Goal: Transaction & Acquisition: Purchase product/service

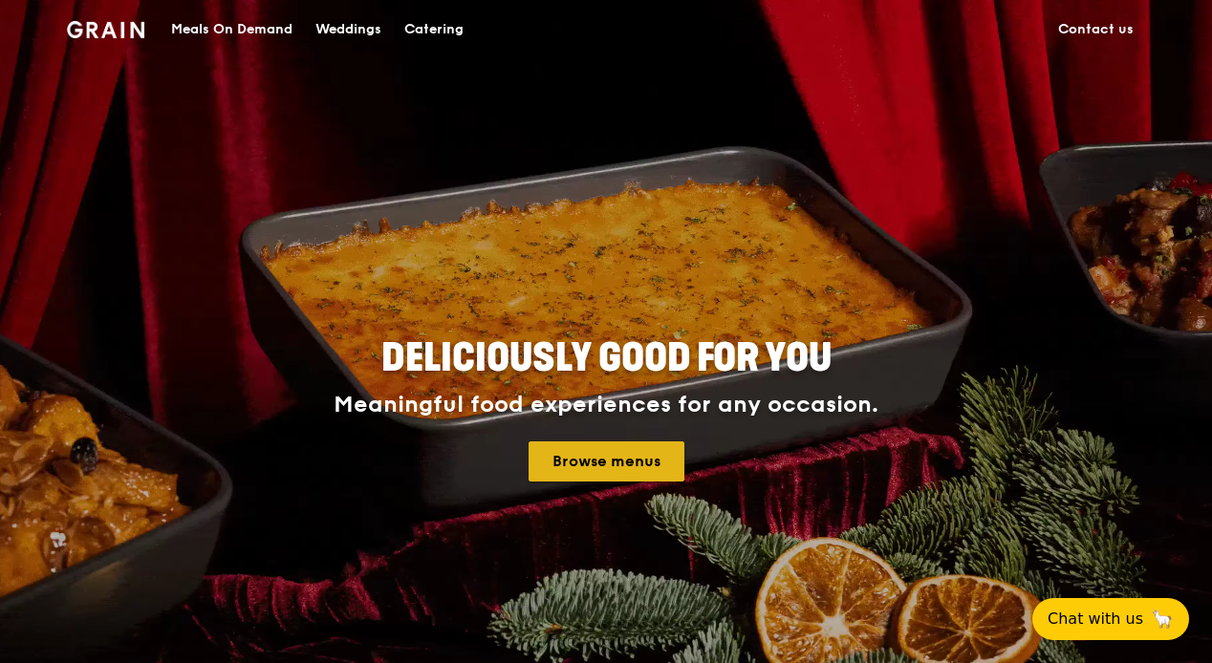
click at [664, 467] on link "Browse menus" at bounding box center [607, 462] width 156 height 40
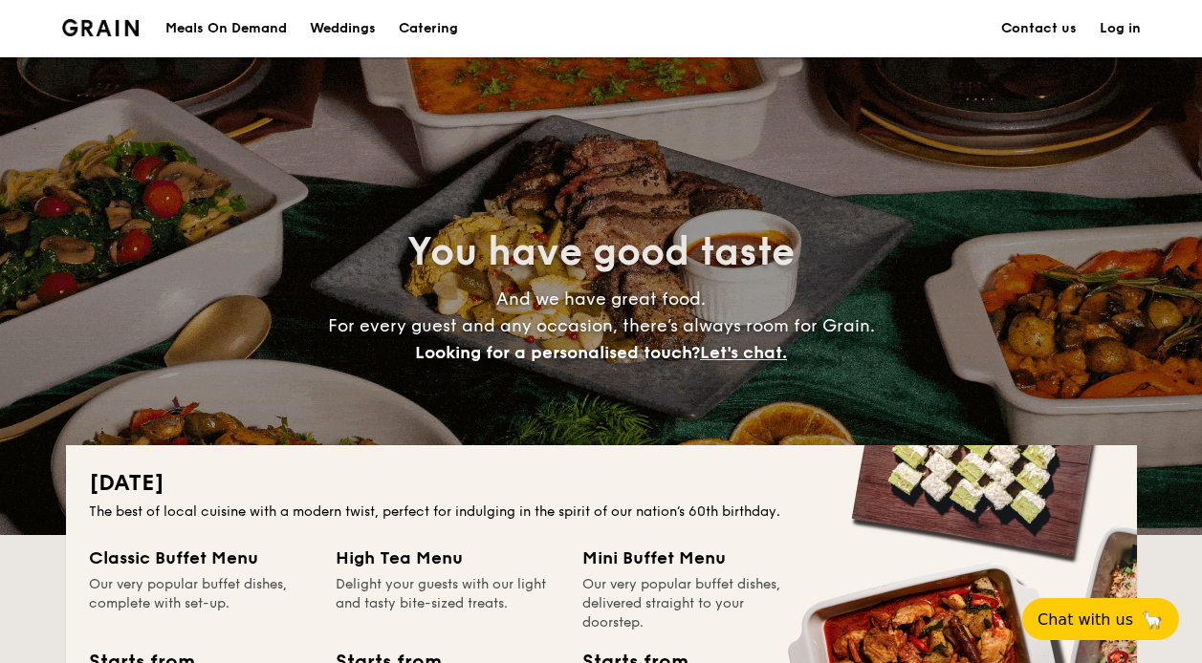
click at [240, 32] on div "Meals On Demand" at bounding box center [225, 28] width 121 height 57
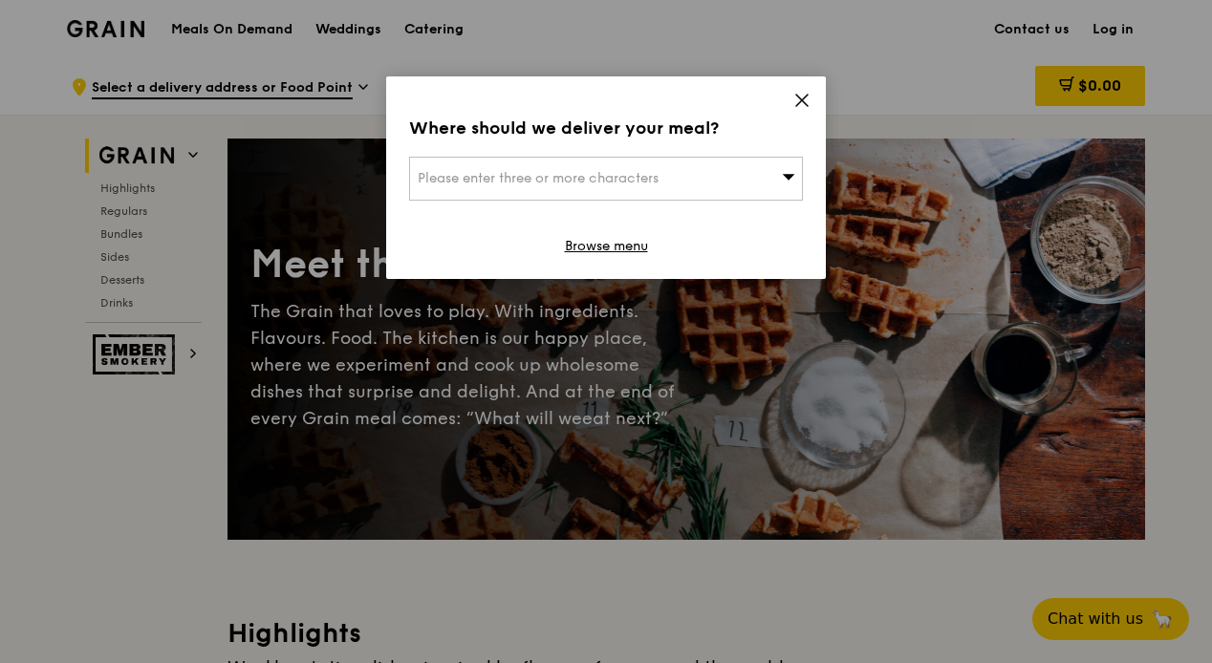
click at [641, 182] on span "Please enter three or more characters" at bounding box center [538, 178] width 241 height 16
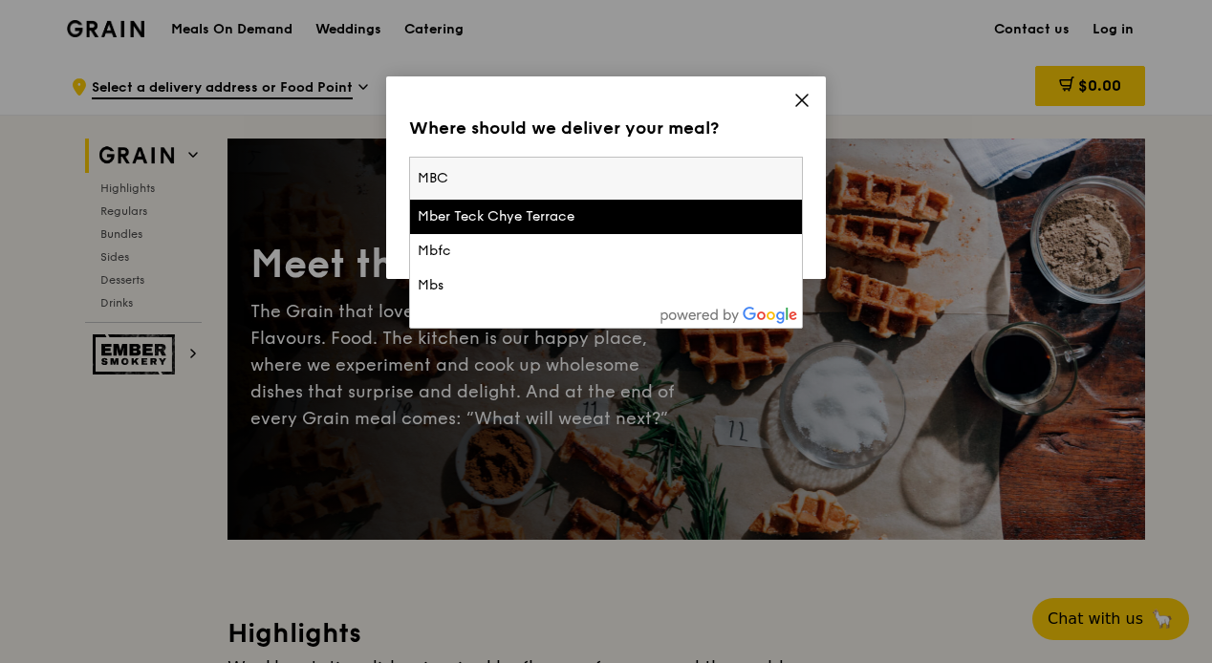
click at [572, 172] on input "MBC" at bounding box center [606, 179] width 392 height 42
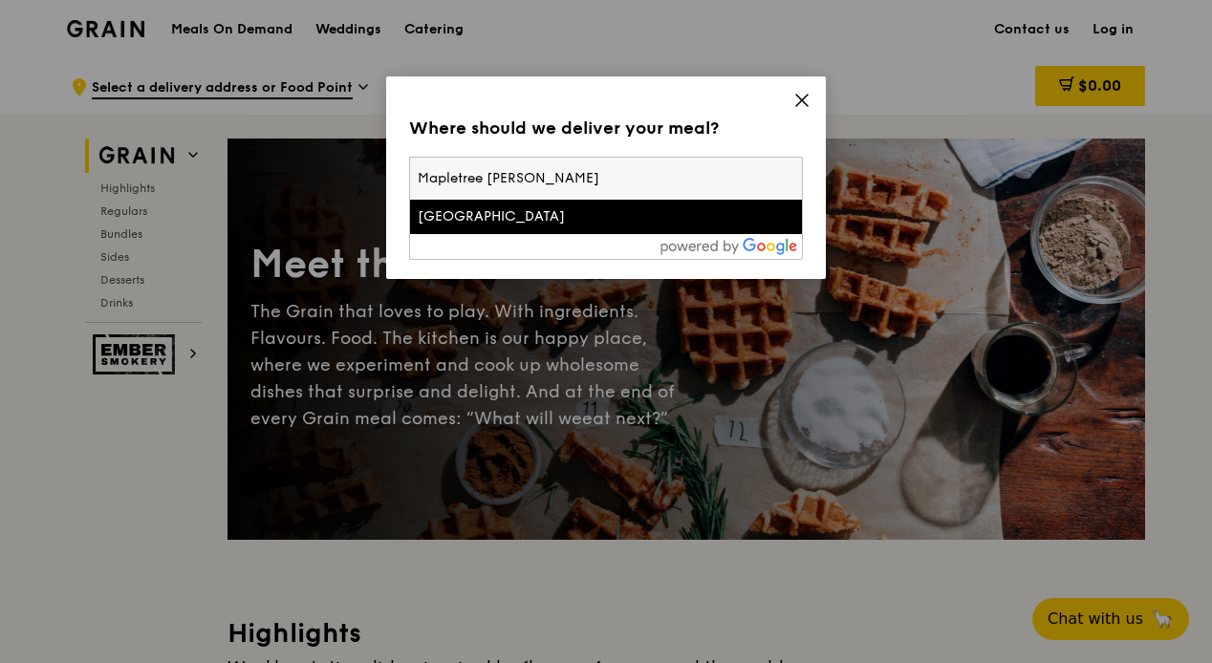
type input "Mapletree Burs"
click at [648, 211] on div "Mapletree Business City" at bounding box center [559, 216] width 283 height 19
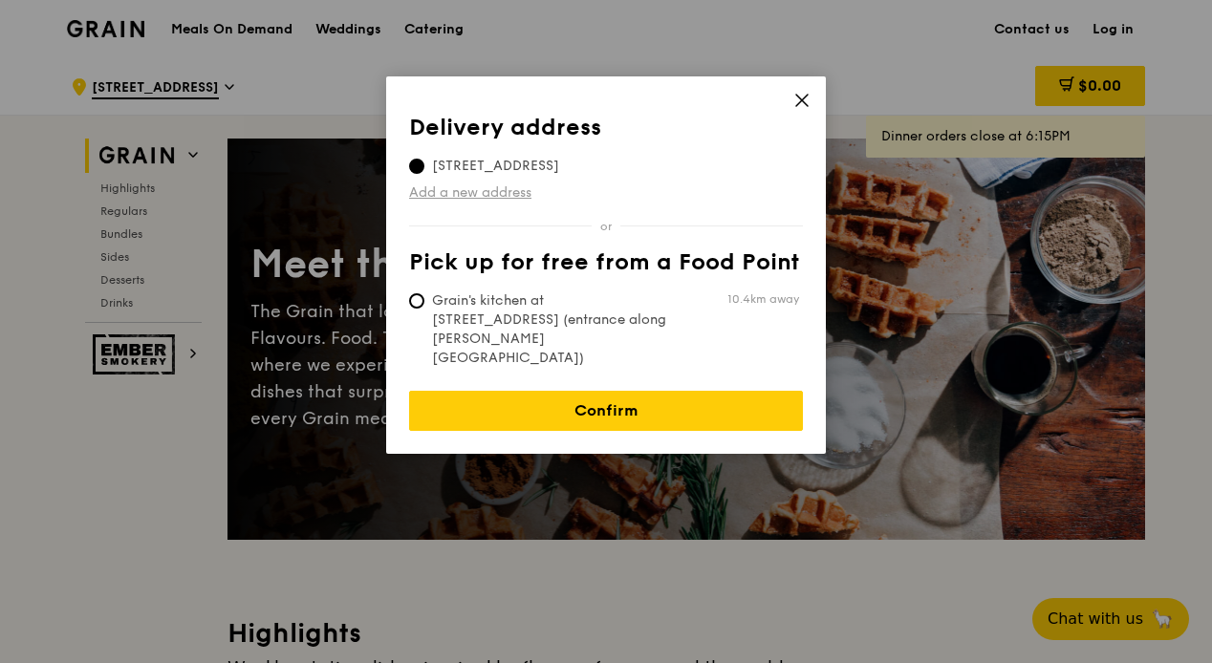
click at [468, 193] on link "Add a new address" at bounding box center [606, 193] width 394 height 19
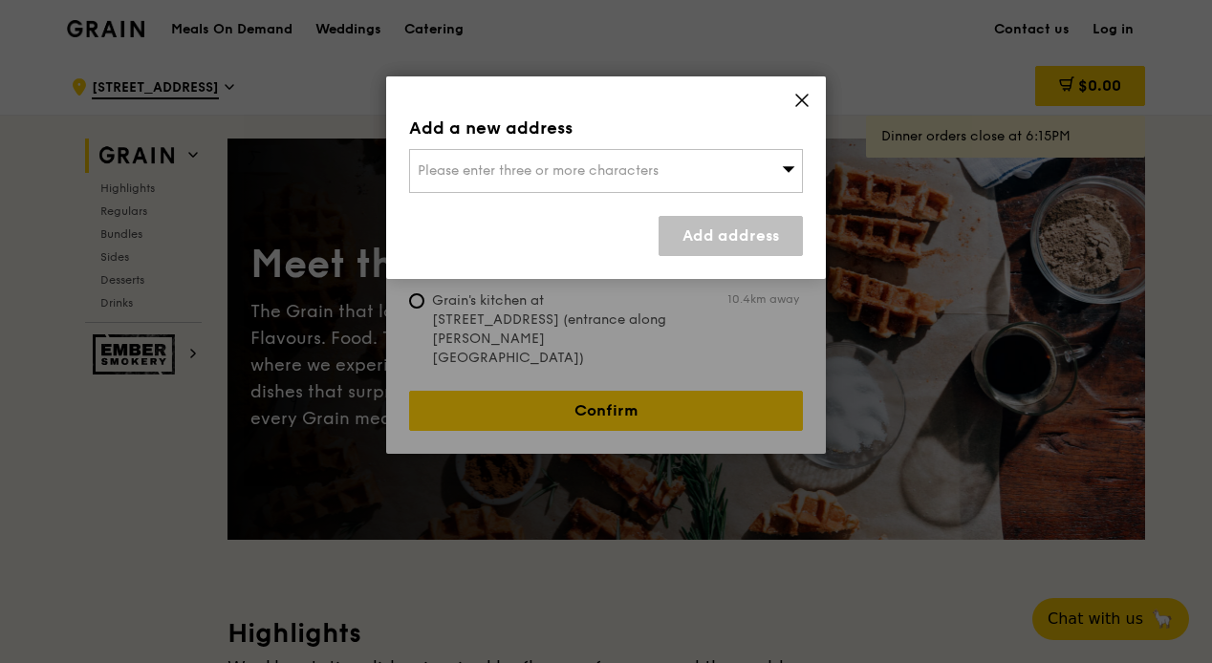
click at [492, 172] on span "Please enter three or more characters" at bounding box center [538, 171] width 241 height 16
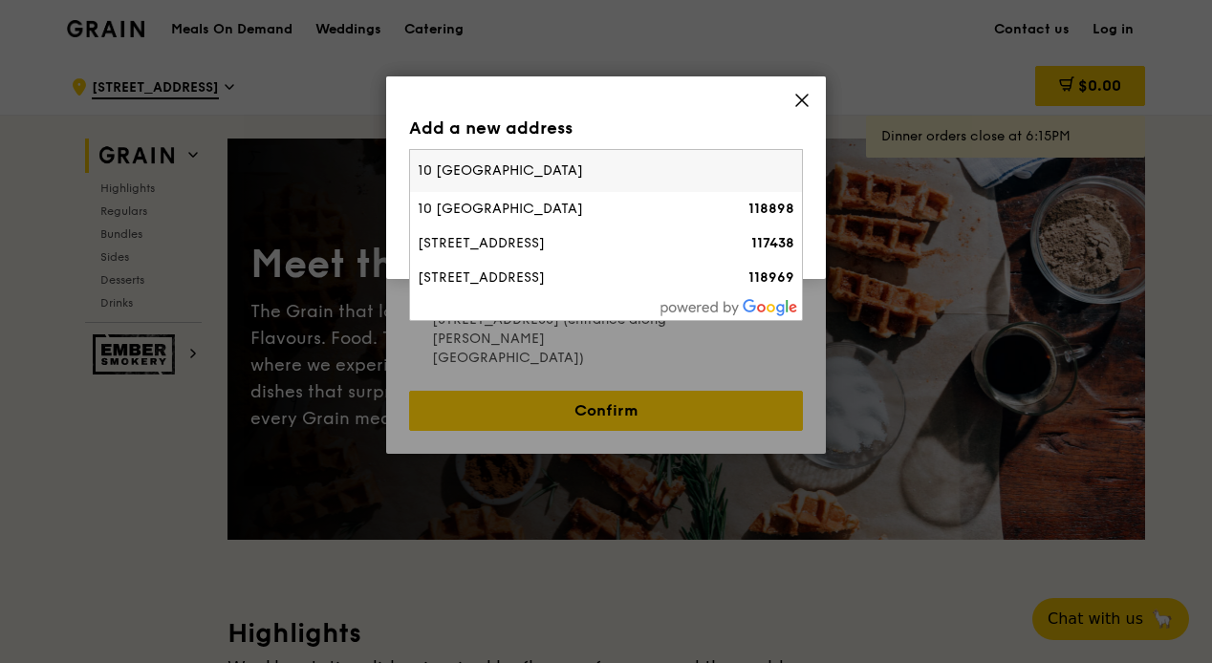
type input "10 Pasir panjan"
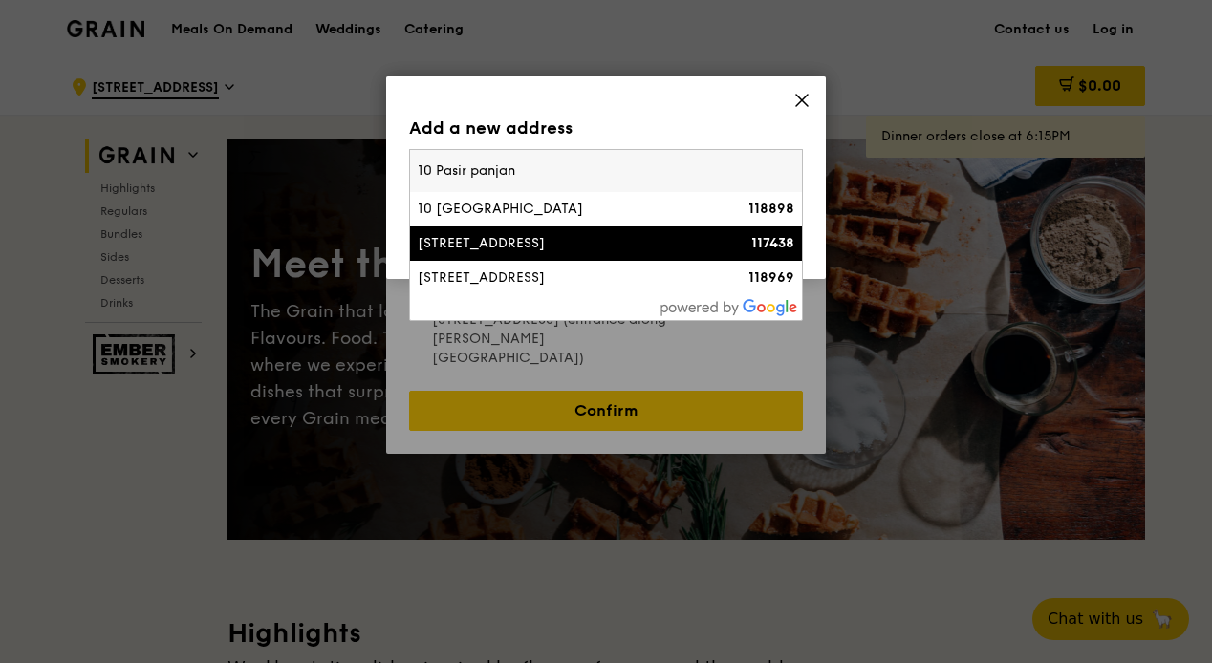
click at [472, 241] on div "10 Pasir Panjang Road" at bounding box center [559, 243] width 283 height 19
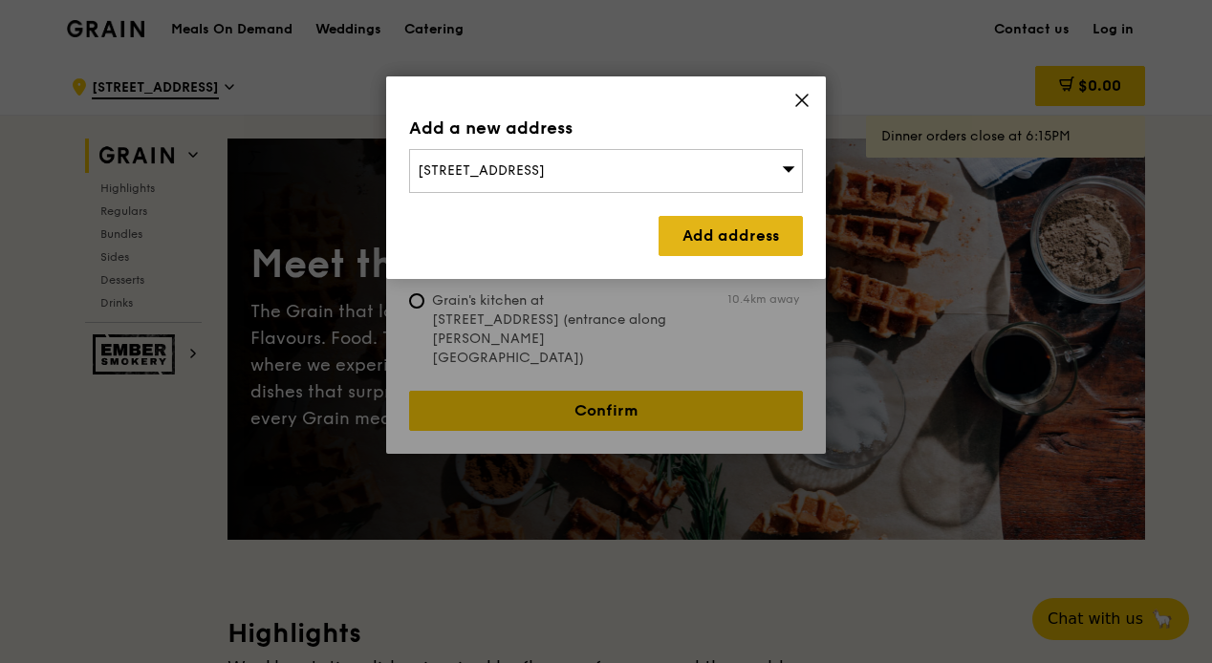
click at [712, 236] on link "Add address" at bounding box center [731, 236] width 144 height 40
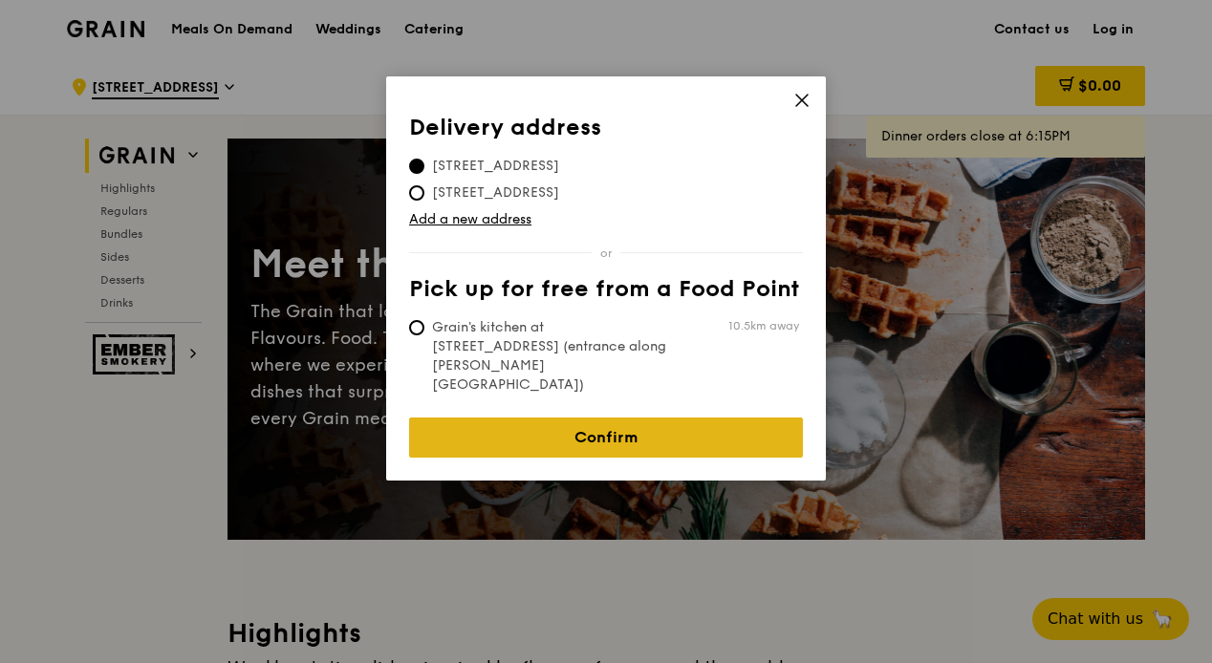
click at [719, 418] on link "Confirm" at bounding box center [606, 438] width 394 height 40
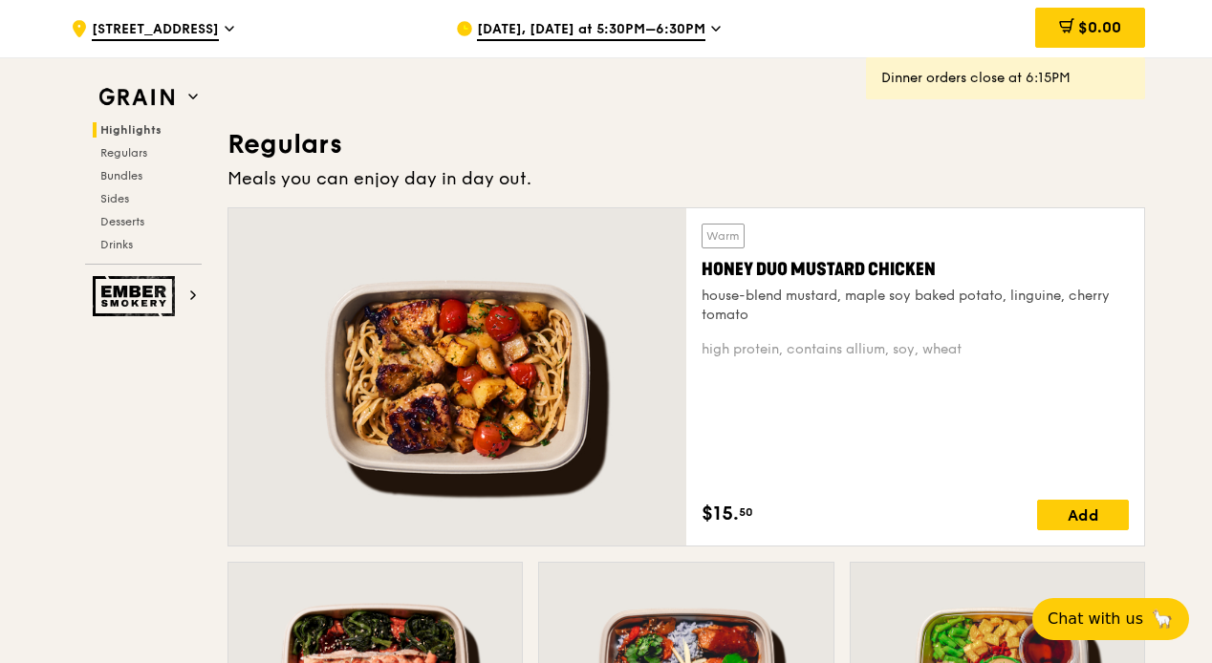
scroll to position [1148, 0]
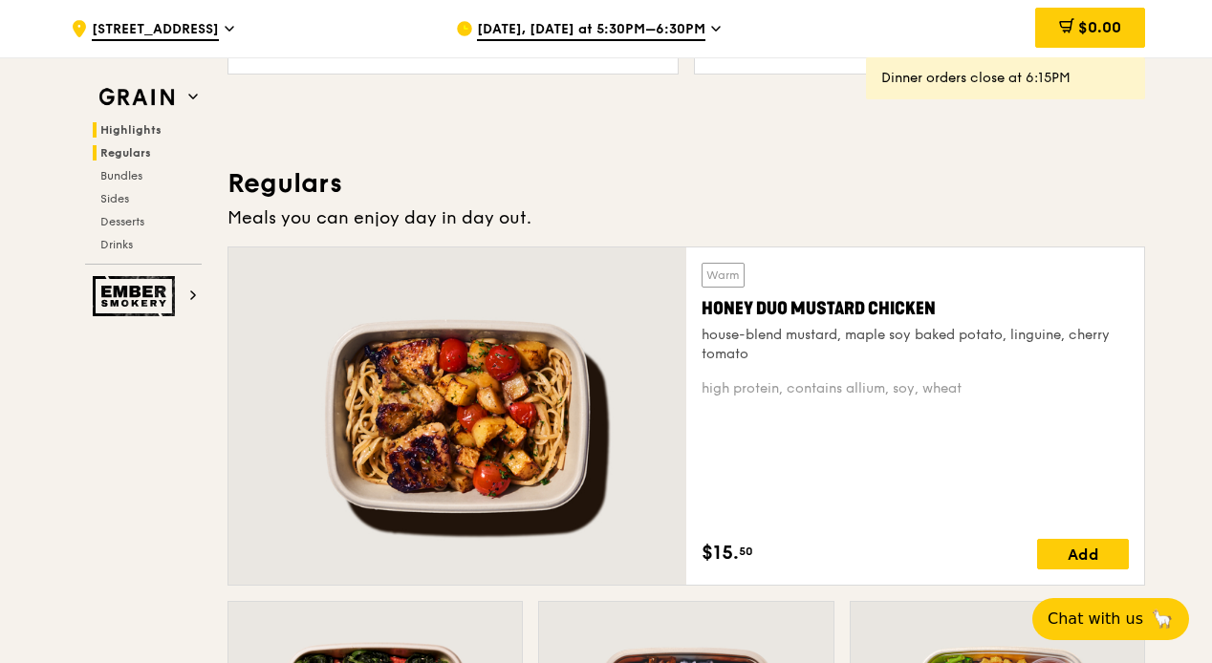
click at [128, 153] on span "Regulars" at bounding box center [125, 152] width 51 height 13
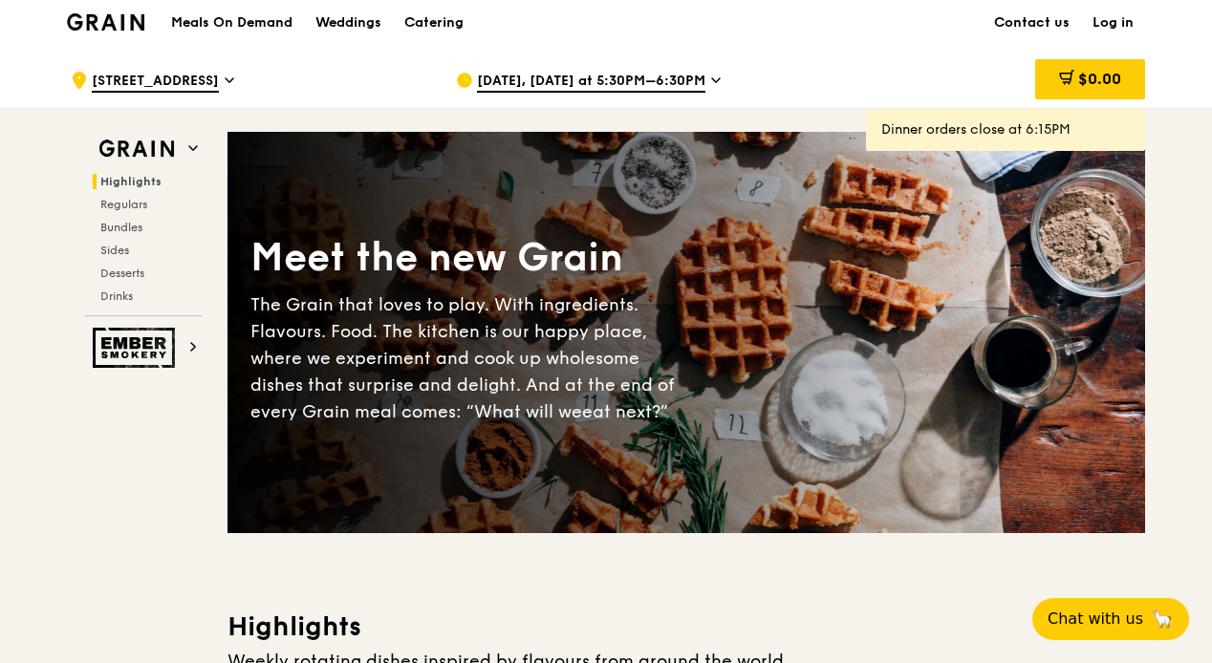
scroll to position [0, 0]
